Goal: Transaction & Acquisition: Download file/media

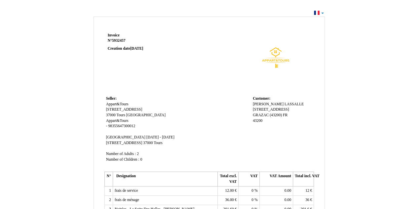
click at [225, 5] on html "Invoice Invoice N° 5932457 5932457 Creation date [DATE] Seller: Seller: Appart&…" at bounding box center [209, 104] width 418 height 209
drag, startPoint x: 196, startPoint y: 52, endPoint x: 165, endPoint y: 78, distance: 40.3
click at [165, 78] on td "Invoice Invoice N° 5932457 5932457 Creation date [DATE]" at bounding box center [146, 62] width 84 height 63
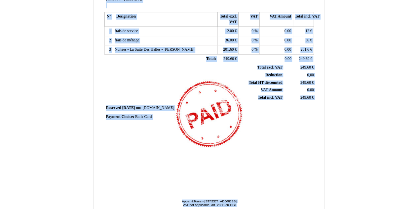
scroll to position [180, 0]
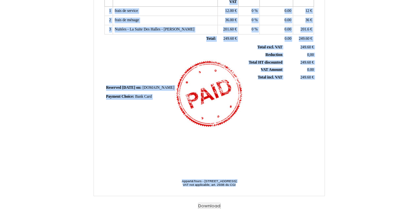
drag, startPoint x: 105, startPoint y: 35, endPoint x: 283, endPoint y: 187, distance: 234.2
click at [283, 187] on div "Invoice Invoice N° 5932457 5932457 Creation date [DATE] Seller: Seller: Appart&…" at bounding box center [209, 24] width 231 height 344
click at [214, 205] on button "Download" at bounding box center [209, 205] width 23 height 7
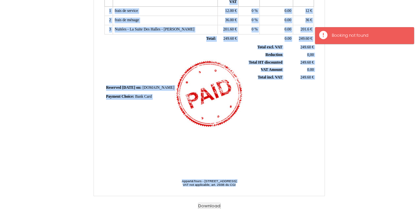
click at [280, 121] on div "Invoice Invoice N° 5932457 5932457 Creation date [DATE] Seller: Seller: Appart&…" at bounding box center [209, 8] width 212 height 312
click at [214, 204] on button "Download" at bounding box center [209, 205] width 23 height 7
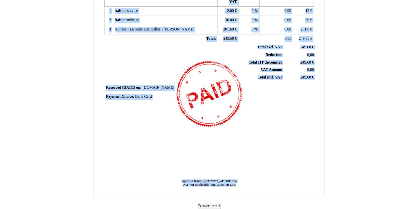
click at [346, 134] on div "Invoice Invoice N° 5932457 5932457 Creation date [DATE] Seller: Seller: Appart&…" at bounding box center [209, 22] width 387 height 374
